Goal: Feedback & Contribution: Contribute content

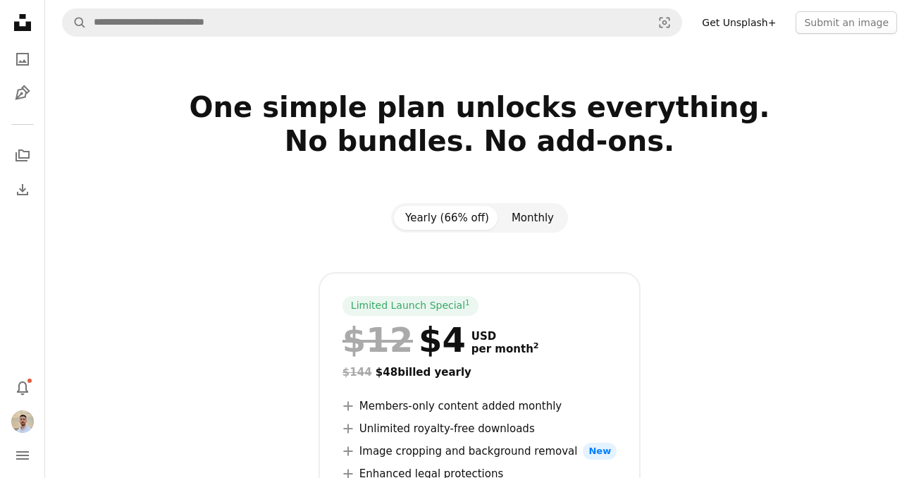
click at [531, 209] on button "Monthly" at bounding box center [532, 218] width 65 height 24
click at [471, 214] on button "Yearly (66% off)" at bounding box center [447, 218] width 106 height 24
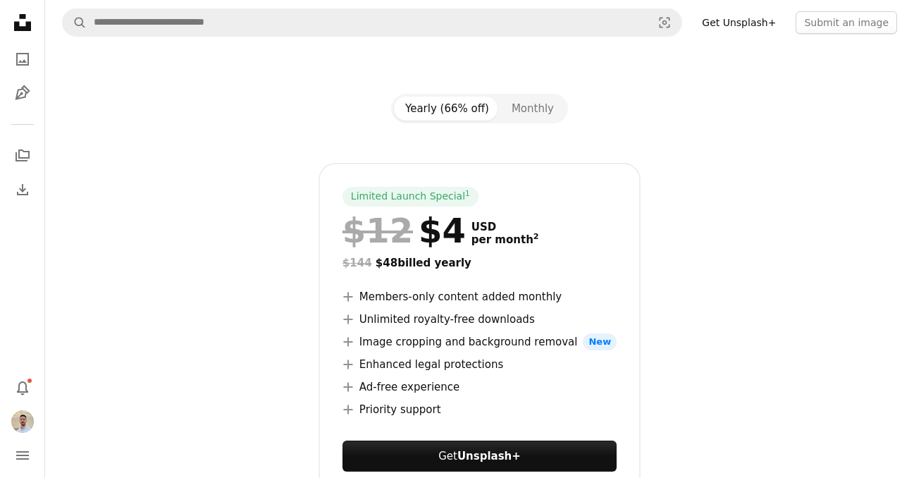
scroll to position [217, 0]
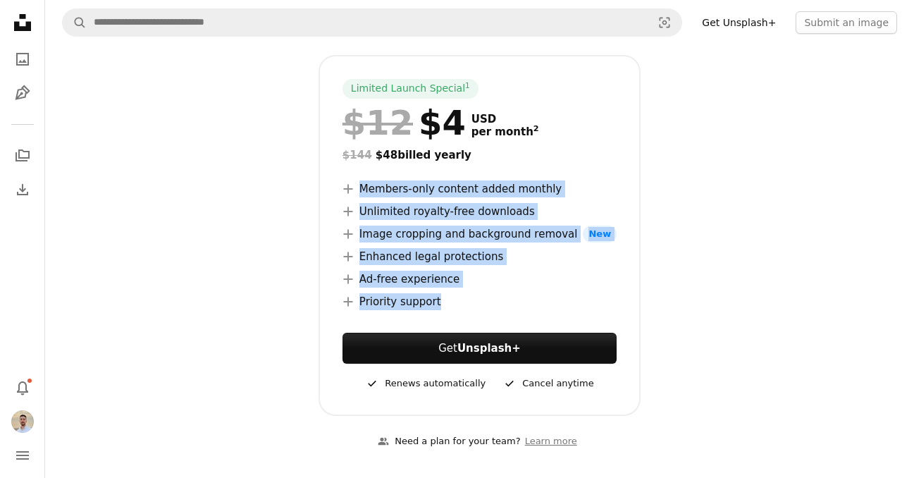
drag, startPoint x: 364, startPoint y: 185, endPoint x: 588, endPoint y: 309, distance: 256.7
click at [588, 309] on div "Limited Launch Special 1 $12 $4 USD per month 2 $144 $48 billed yearly A plus s…" at bounding box center [479, 235] width 322 height 361
copy ul "Members-only content added monthly A plus sign Unlimited royalty-free downloads…"
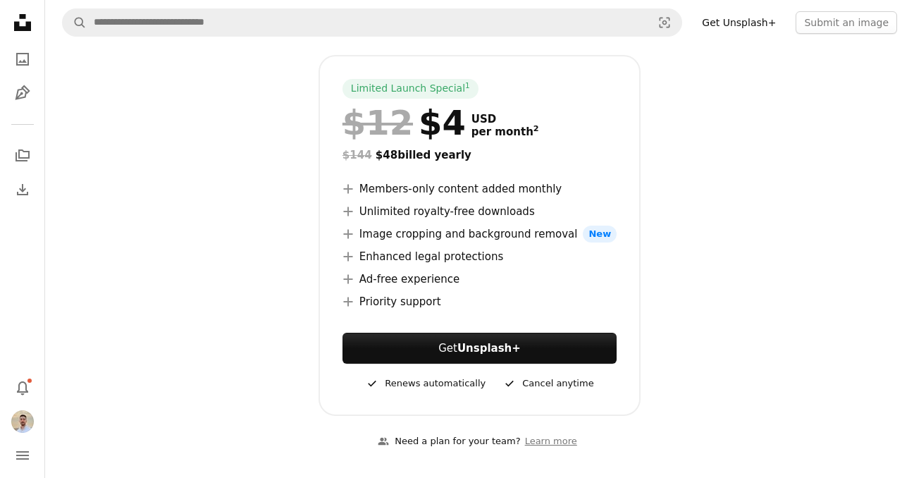
click at [665, 108] on div "Limited Launch Special 1 $12 $4 USD per month 2 $144 $48 billed yearly A plus s…" at bounding box center [479, 235] width 835 height 361
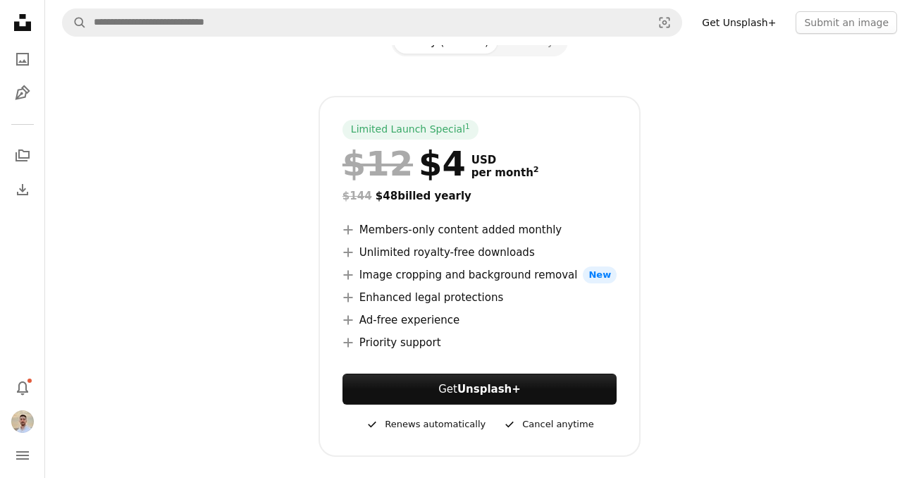
scroll to position [116, 0]
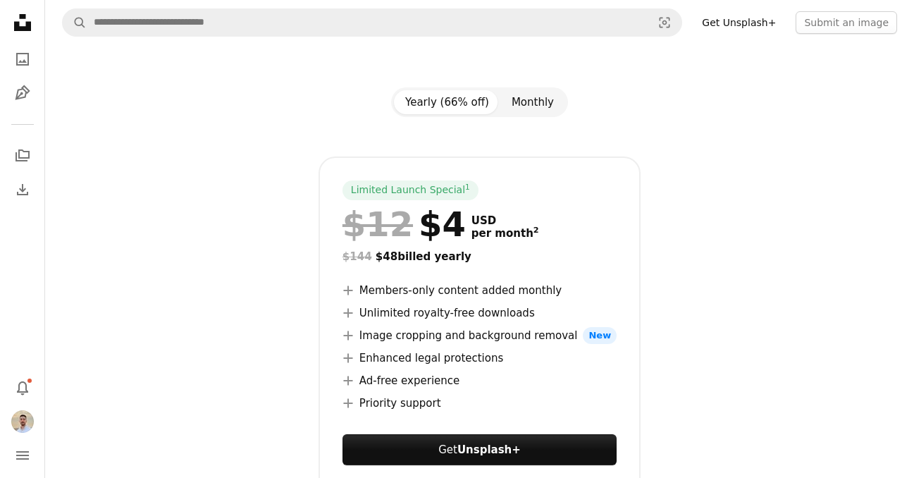
click at [552, 109] on button "Monthly" at bounding box center [532, 102] width 65 height 24
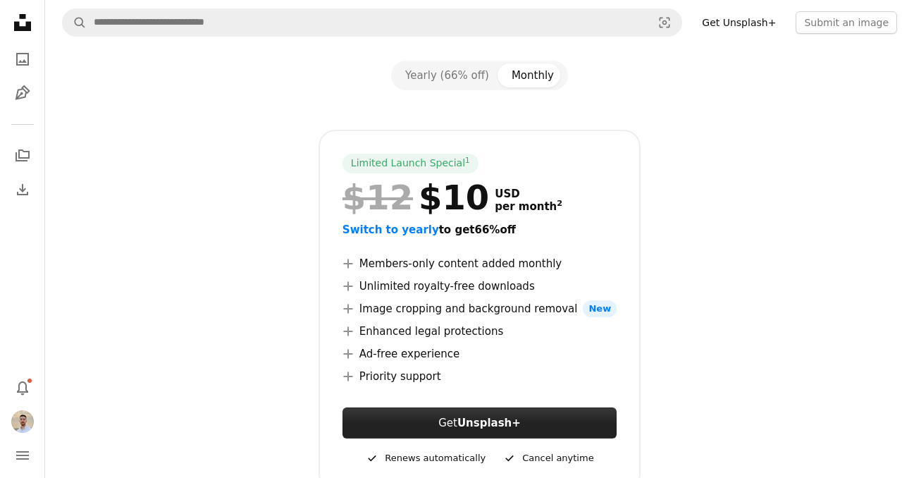
scroll to position [151, 0]
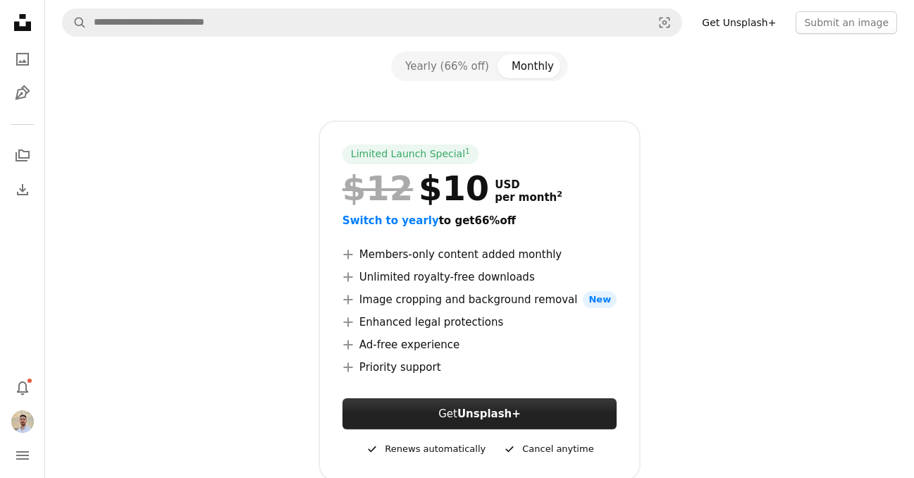
click at [452, 415] on link "Get Unsplash+" at bounding box center [479, 413] width 274 height 31
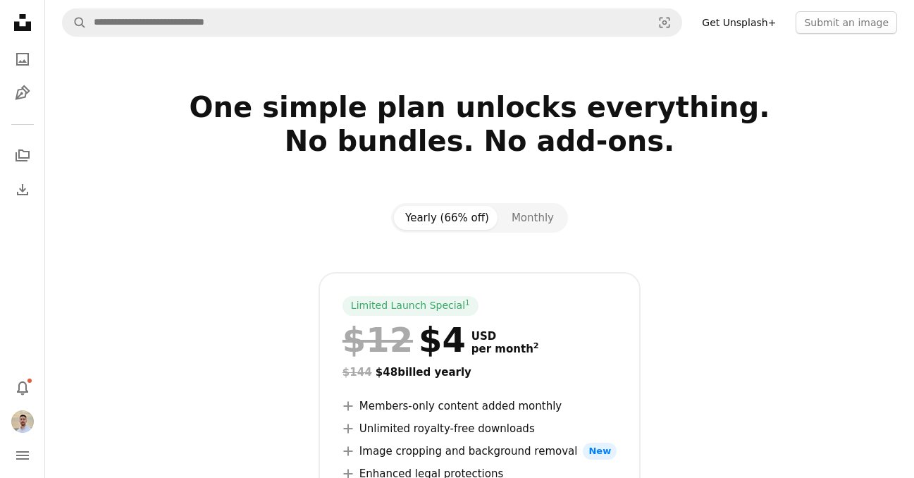
click at [20, 23] on icon "Unsplash logo Unsplash Home" at bounding box center [22, 22] width 28 height 28
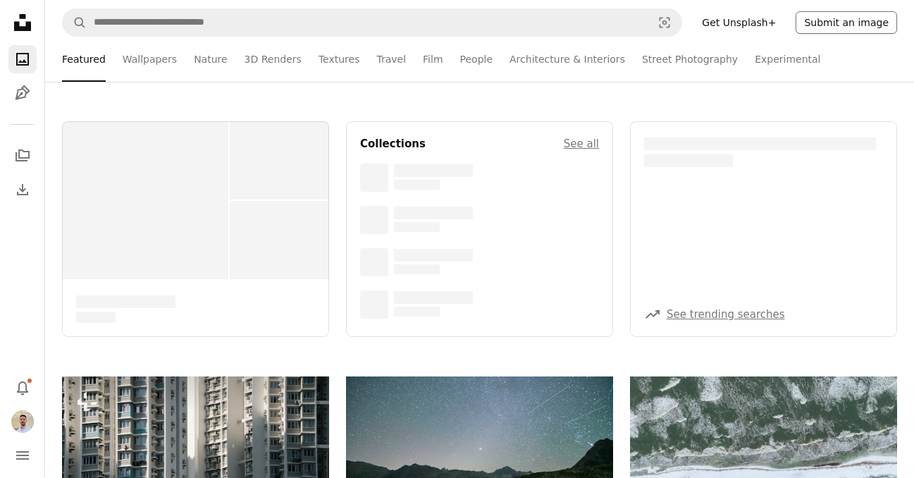
click at [827, 23] on button "Submit an image" at bounding box center [846, 22] width 101 height 23
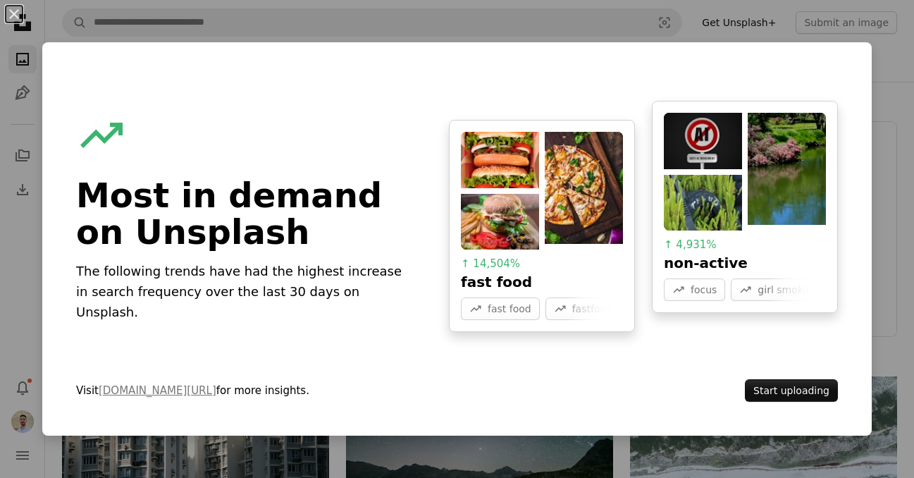
click at [875, 61] on div "An X shape A trend sign Most in demand on Unsplash The following trends have ha…" at bounding box center [457, 239] width 914 height 478
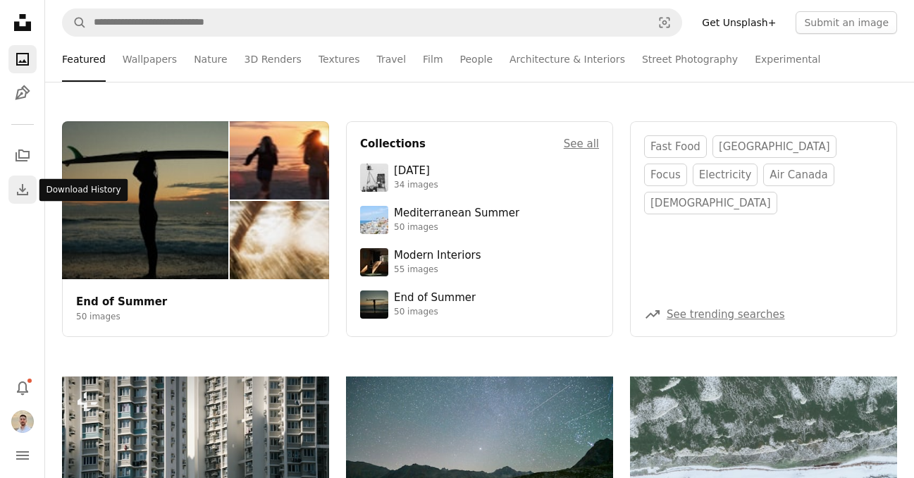
click at [19, 182] on icon "Download" at bounding box center [22, 189] width 17 height 17
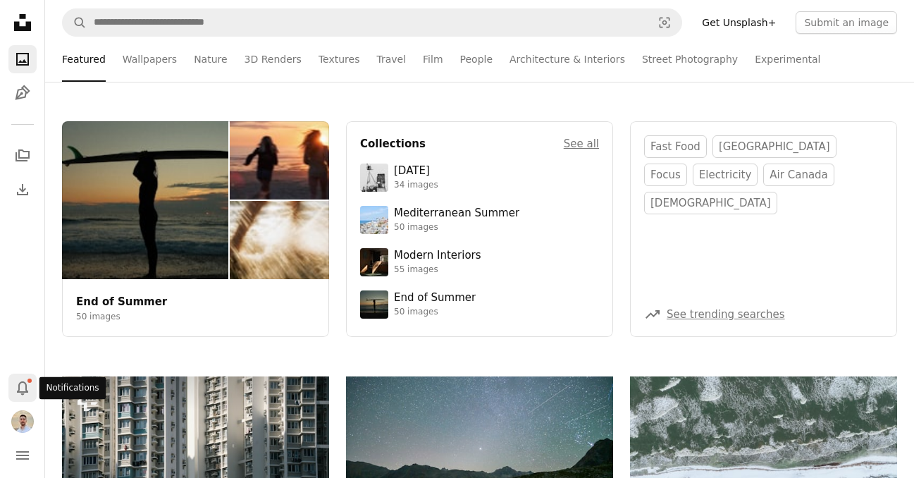
click at [21, 392] on icon "Notifications" at bounding box center [22, 388] width 11 height 14
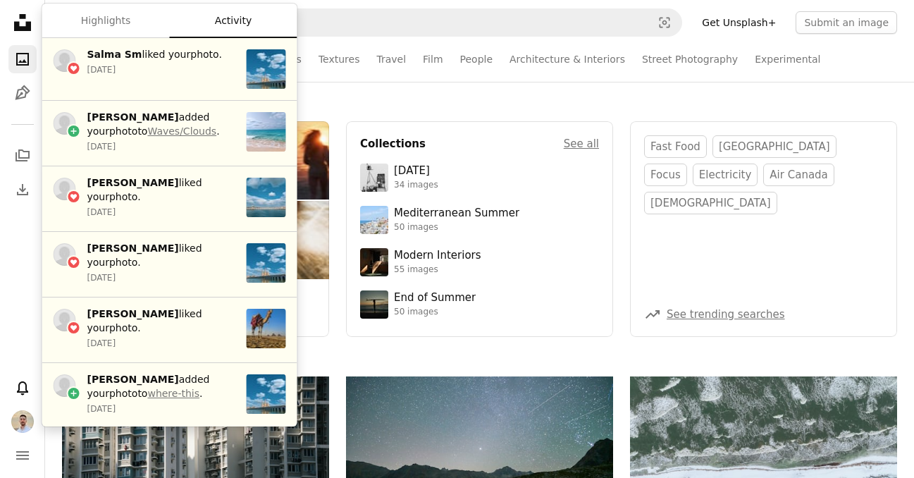
click at [328, 84] on div "End of Summer 50 images Collections See all [DATE] 34 images Mediterranean Summ…" at bounding box center [479, 229] width 869 height 295
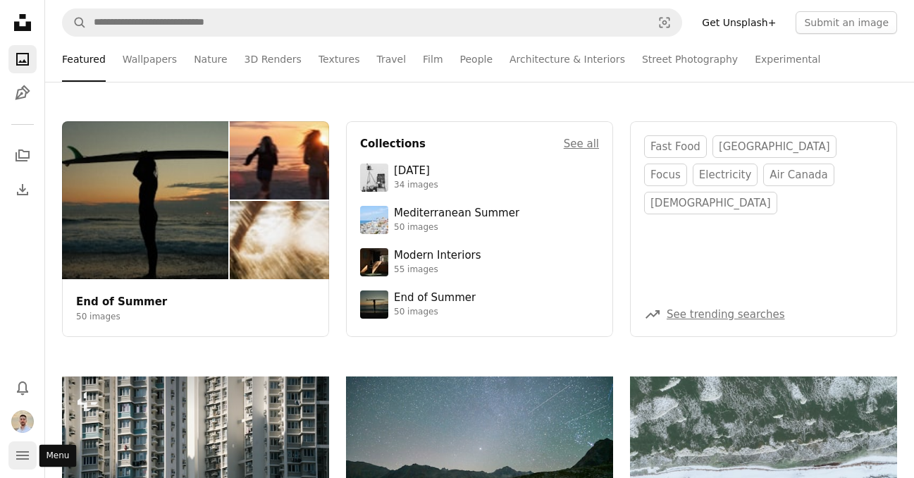
click at [30, 450] on icon "navigation menu" at bounding box center [22, 455] width 17 height 17
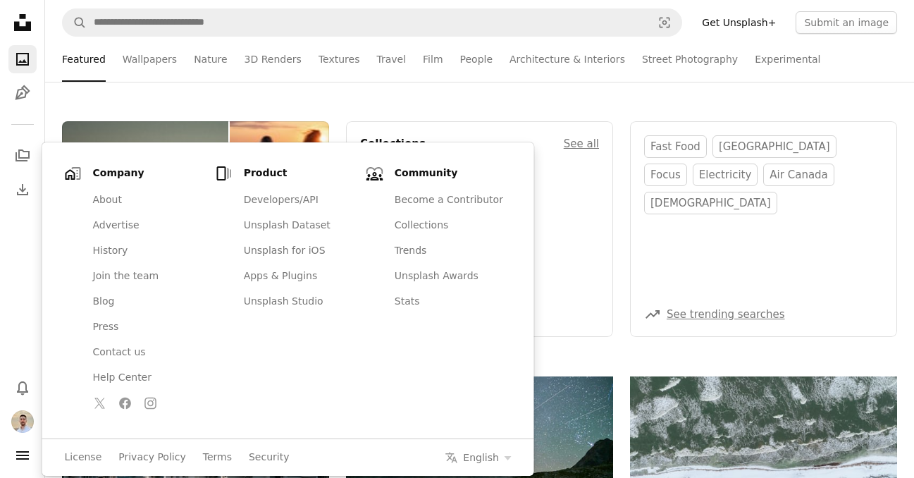
click at [265, 98] on div "End of Summer 50 images Collections See all [DATE] 34 images Mediterranean Summ…" at bounding box center [479, 229] width 869 height 295
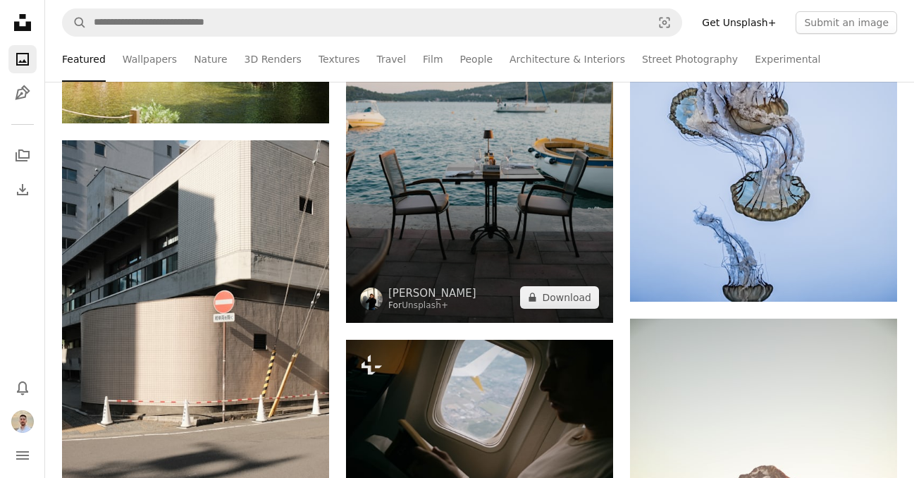
scroll to position [1573, 0]
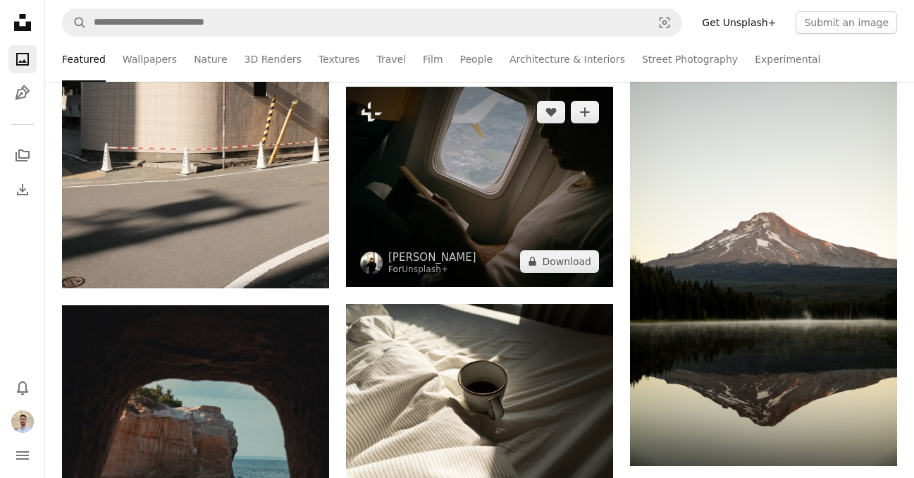
scroll to position [1826, 0]
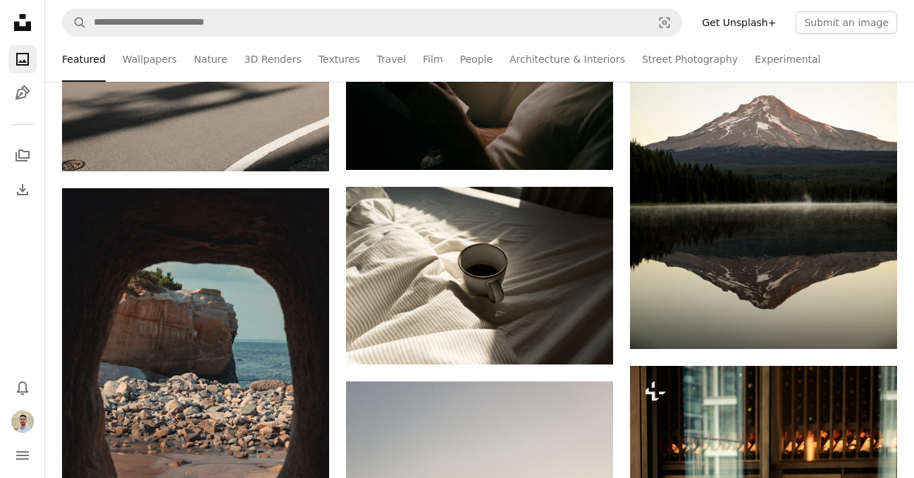
click at [482, 171] on div "A heart A plus sign [PERSON_NAME] Available for hire A checkmark inside of a ci…" at bounding box center [479, 367] width 267 height 3635
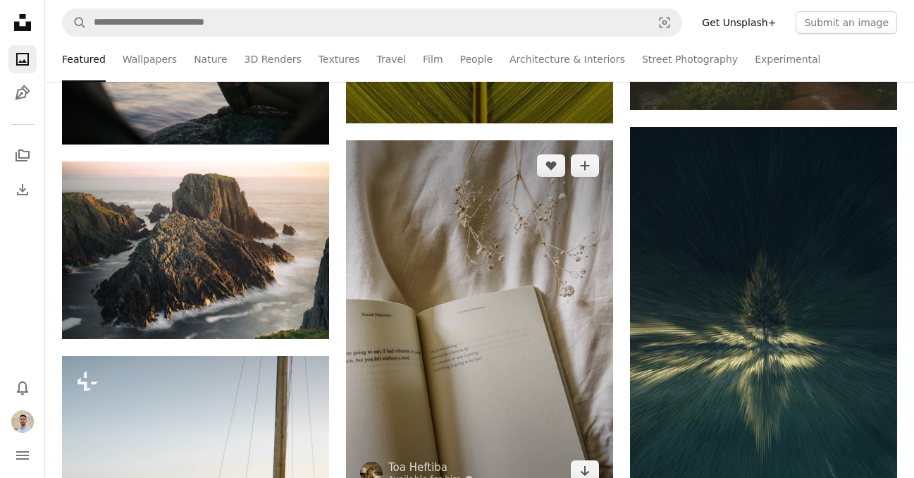
scroll to position [3069, 0]
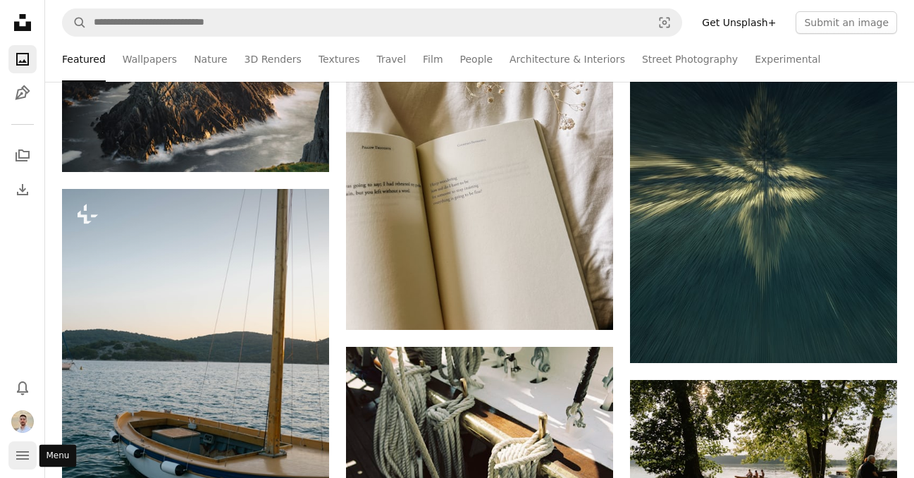
click at [17, 451] on icon "Menu" at bounding box center [22, 455] width 13 height 8
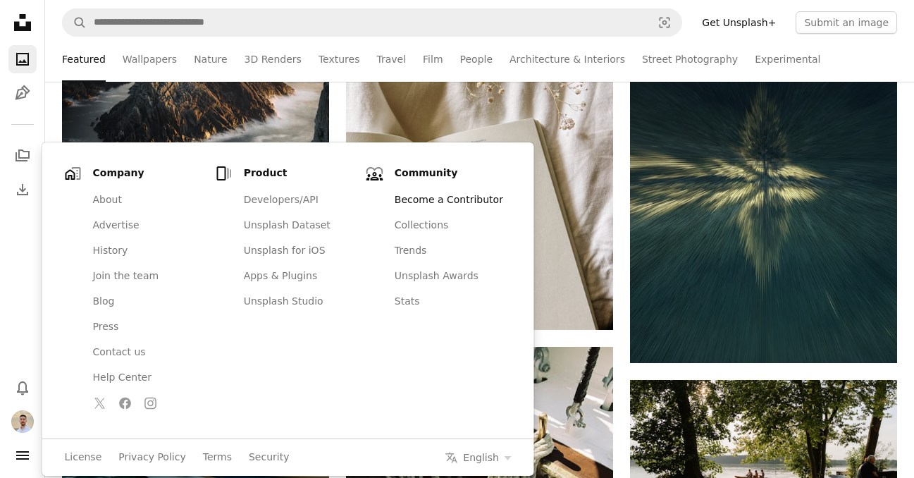
click at [468, 199] on link "Become a Contributor" at bounding box center [448, 199] width 125 height 25
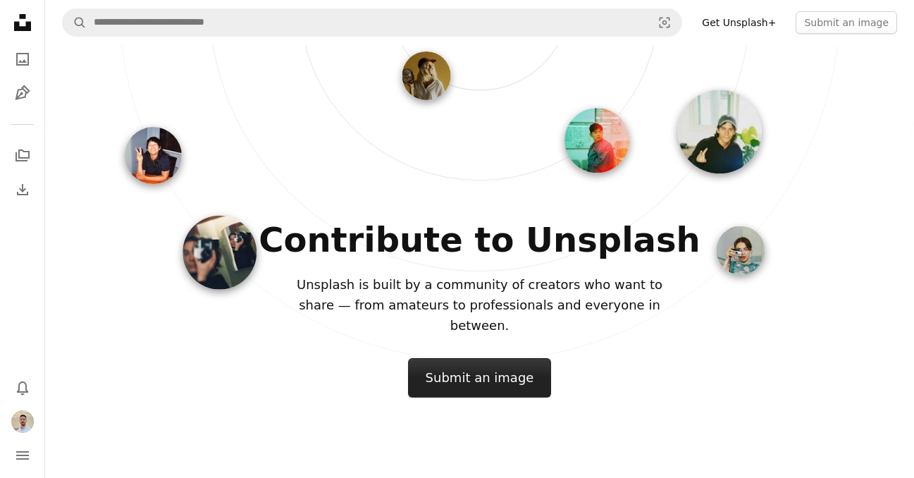
click at [442, 358] on button "Submit an image" at bounding box center [480, 377] width 144 height 39
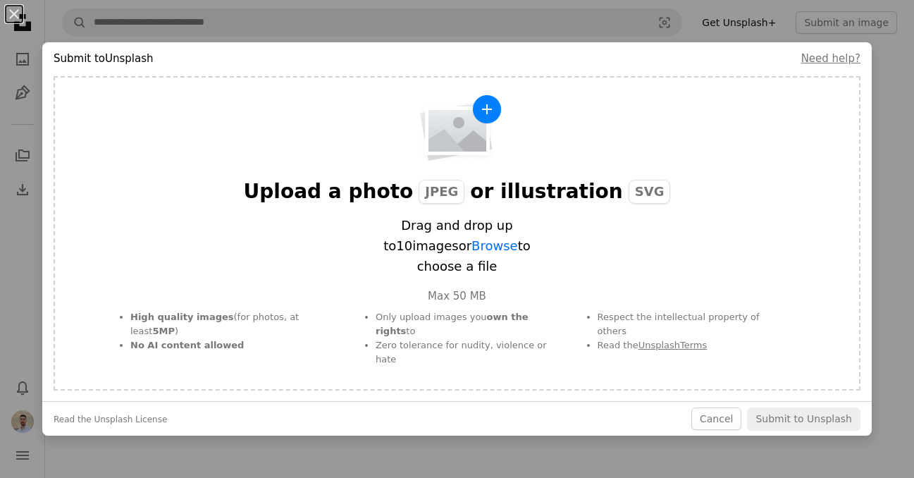
click at [447, 204] on span "JPEG" at bounding box center [442, 192] width 46 height 24
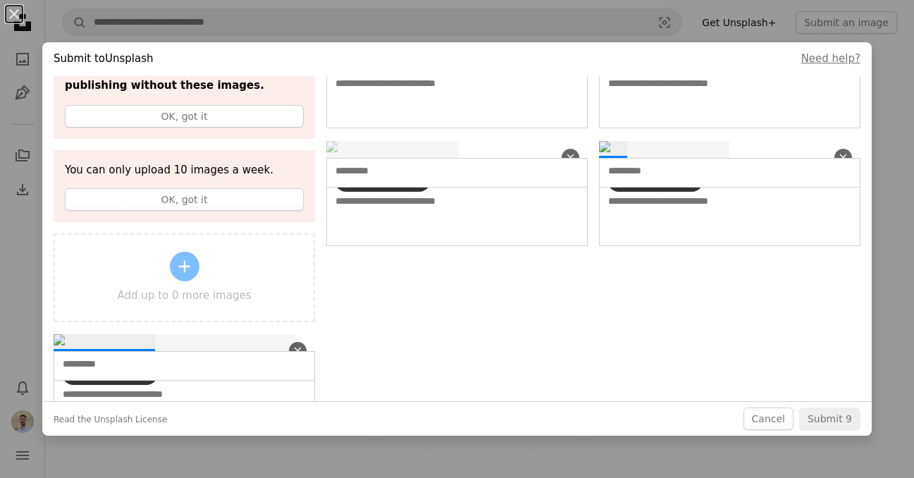
scroll to position [139, 0]
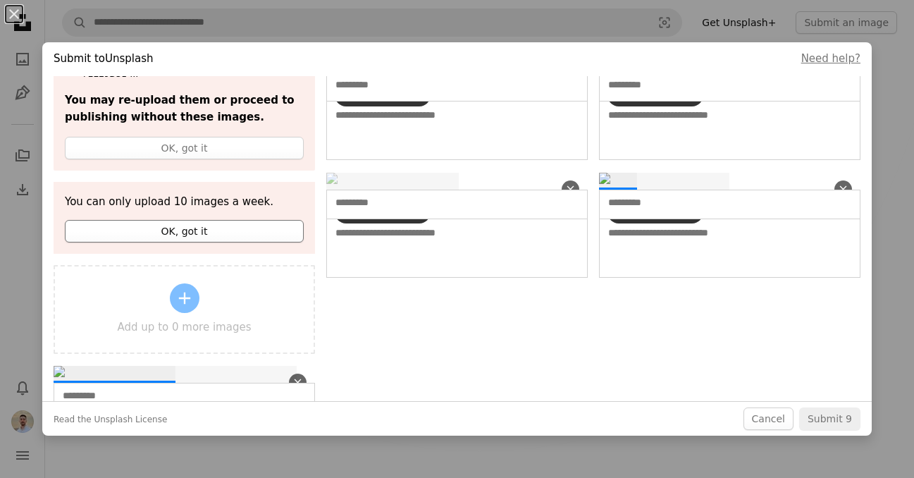
click at [155, 228] on button "OK, got it" at bounding box center [184, 231] width 239 height 23
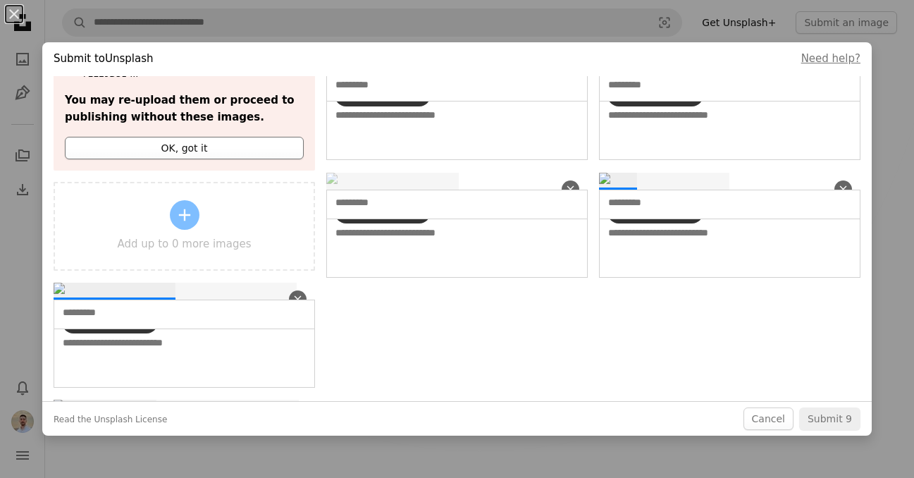
click at [162, 146] on button "OK, got it" at bounding box center [184, 148] width 239 height 23
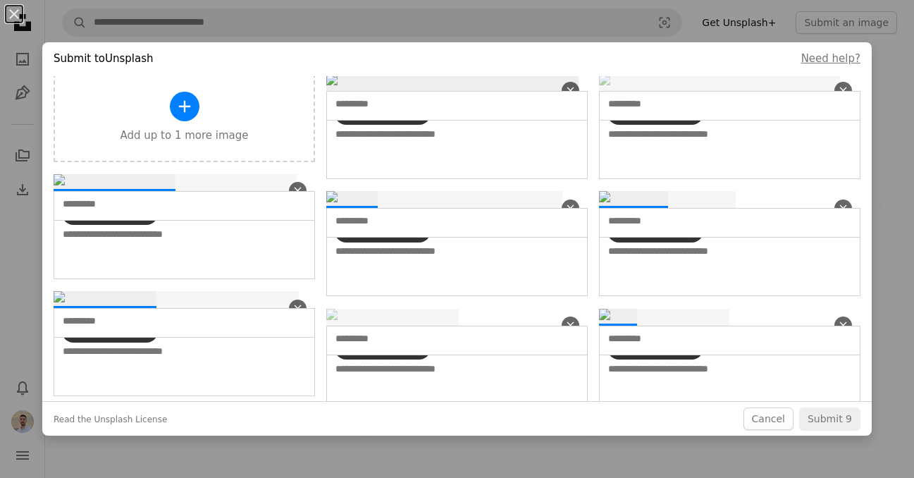
scroll to position [0, 0]
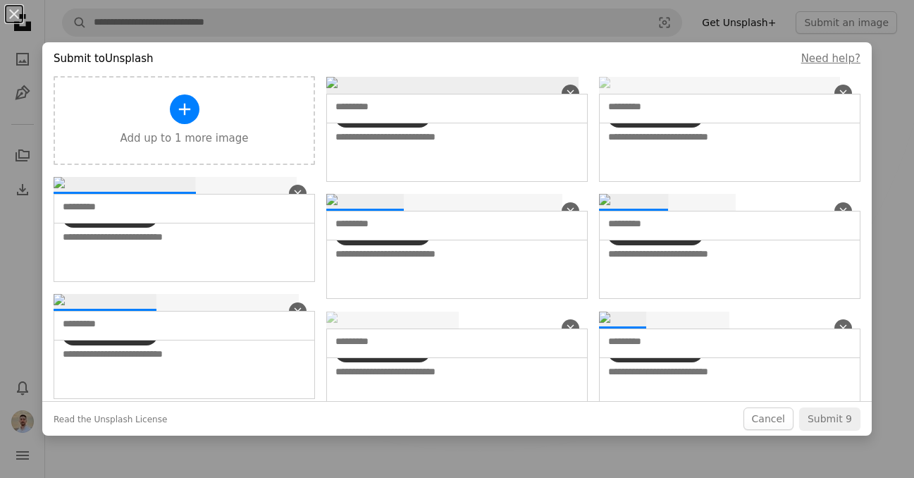
click at [204, 116] on div "A plus sign Add up to 1 more image" at bounding box center [184, 120] width 128 height 52
click at [421, 56] on div "Submit to Unsplash Need help?" at bounding box center [456, 59] width 829 height 34
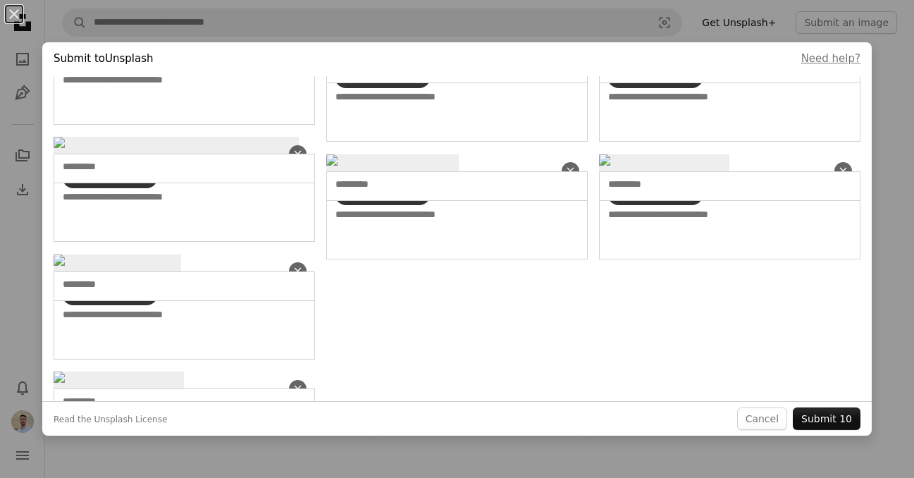
scroll to position [206, 0]
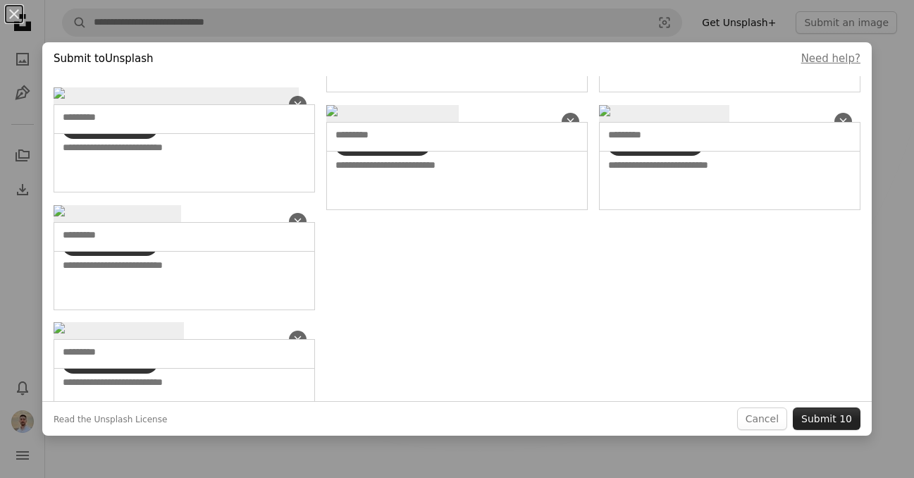
click at [831, 419] on button "Submit 10" at bounding box center [827, 418] width 68 height 23
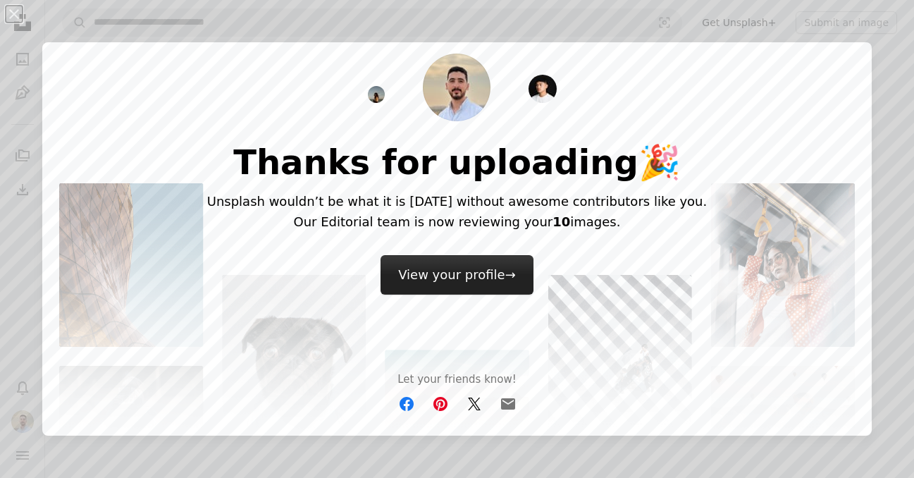
click at [483, 268] on link "View your profile →" at bounding box center [456, 274] width 153 height 39
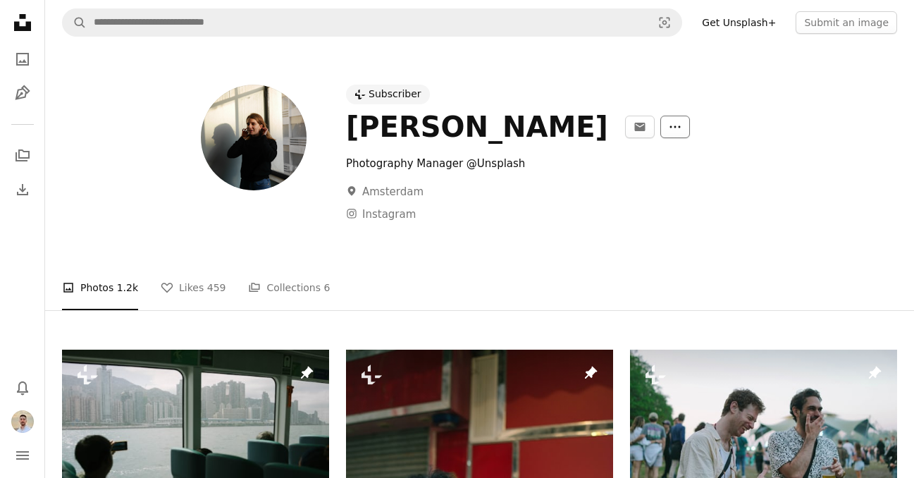
click at [669, 131] on icon "More Actions" at bounding box center [675, 126] width 13 height 13
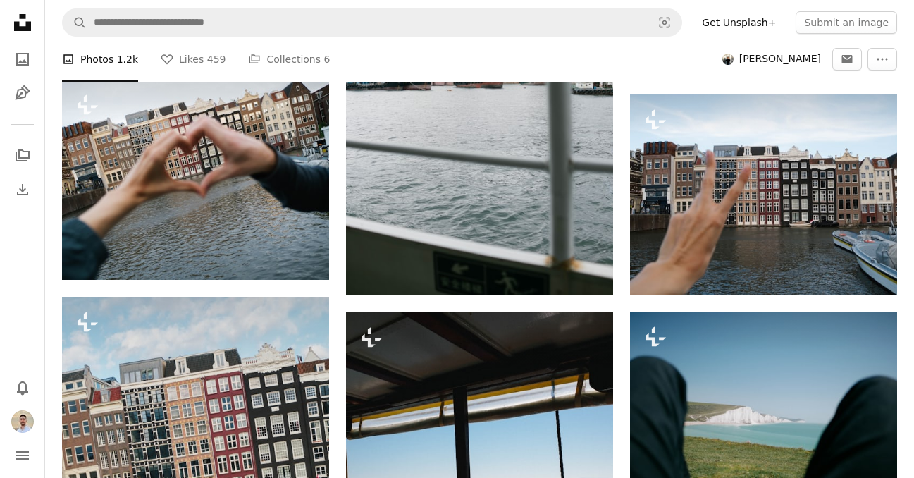
scroll to position [1602, 0]
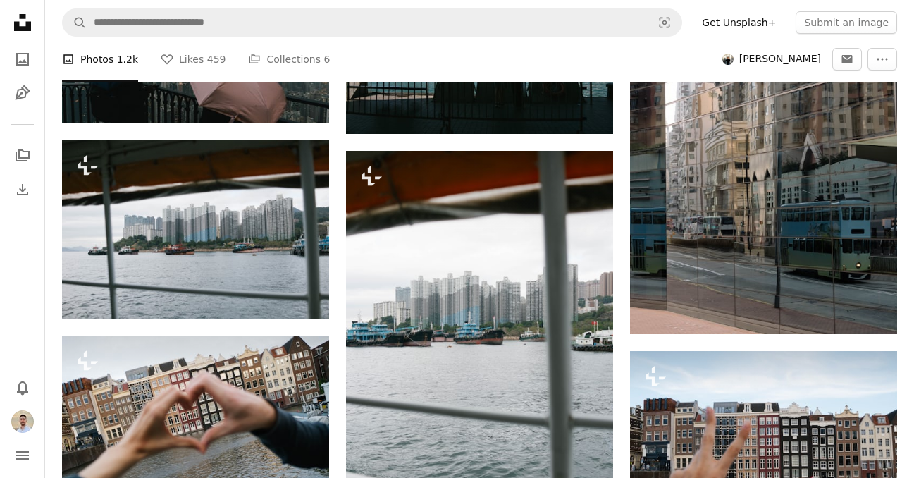
click at [29, 18] on icon "Unsplash logo Unsplash Home" at bounding box center [22, 22] width 28 height 28
